Goal: Consume media (video, audio): Consume media (video, audio)

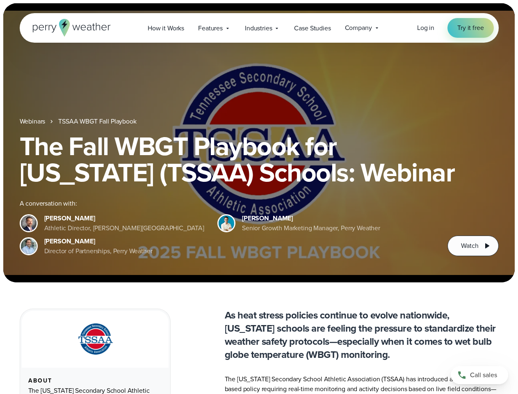
click at [259, 197] on div "The Fall WBGT Playbook for [US_STATE] (TSSAA) Schools: Webinar A conversation w…" at bounding box center [259, 194] width 479 height 123
click at [259, 28] on span "Industries" at bounding box center [258, 28] width 27 height 10
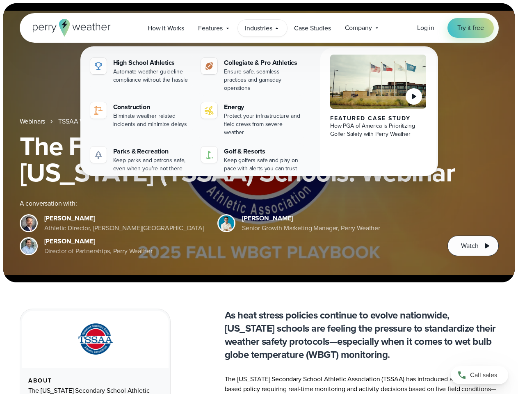
click at [259, 143] on h1 "The Fall WBGT Playbook for [US_STATE] (TSSAA) Schools: Webinar" at bounding box center [259, 159] width 479 height 52
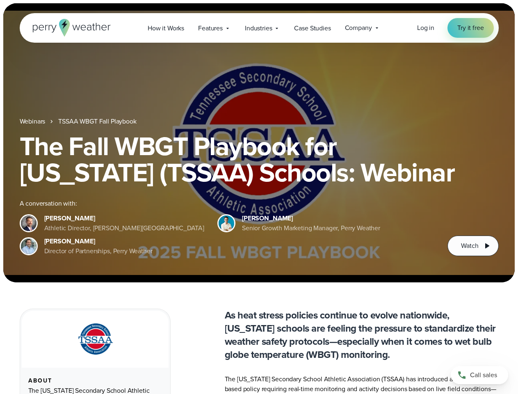
click at [98, 121] on link "TSSAA WBGT Fall Playbook" at bounding box center [97, 121] width 78 height 10
click at [473, 246] on span "Watch" at bounding box center [469, 246] width 17 height 10
